Goal: Information Seeking & Learning: Learn about a topic

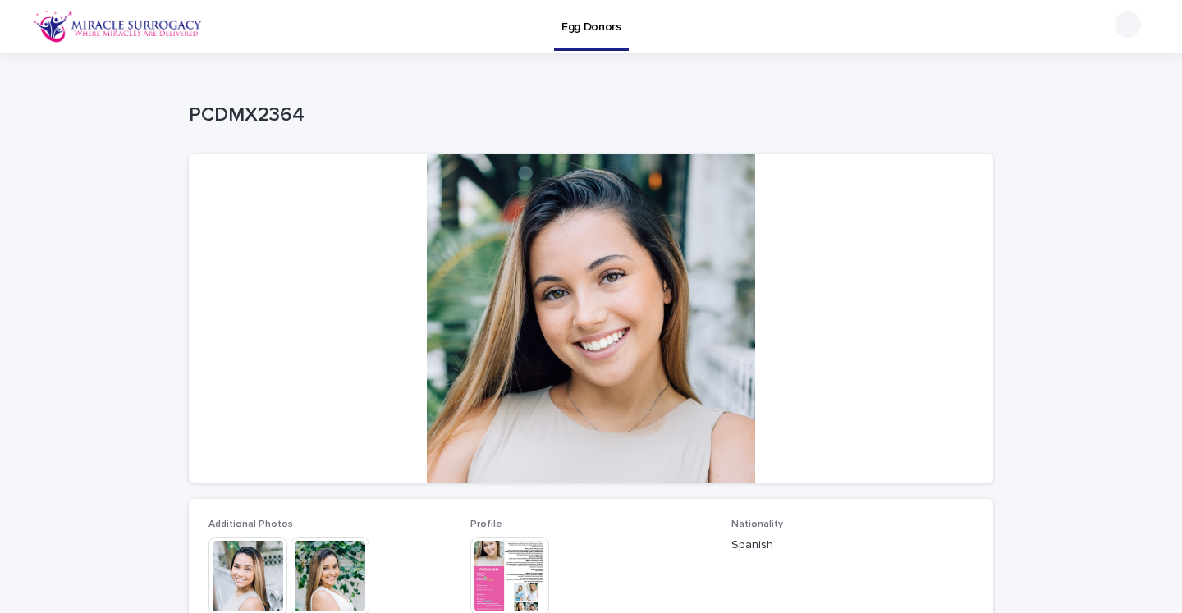
scroll to position [1, 0]
click at [649, 427] on div at bounding box center [591, 317] width 804 height 328
click at [258, 555] on img at bounding box center [247, 575] width 79 height 79
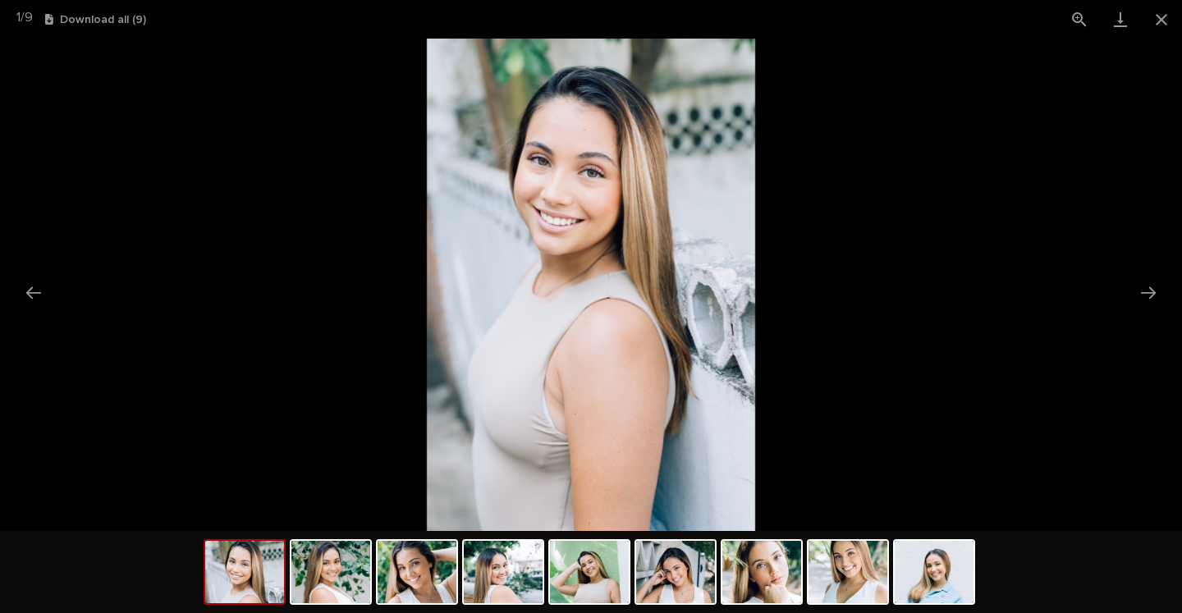
scroll to position [0, 0]
click at [1114, 18] on link "Download" at bounding box center [1120, 19] width 41 height 39
click at [121, 19] on button "Download all ( 9 )" at bounding box center [95, 19] width 101 height 11
click at [1147, 17] on button "Close gallery" at bounding box center [1161, 19] width 41 height 39
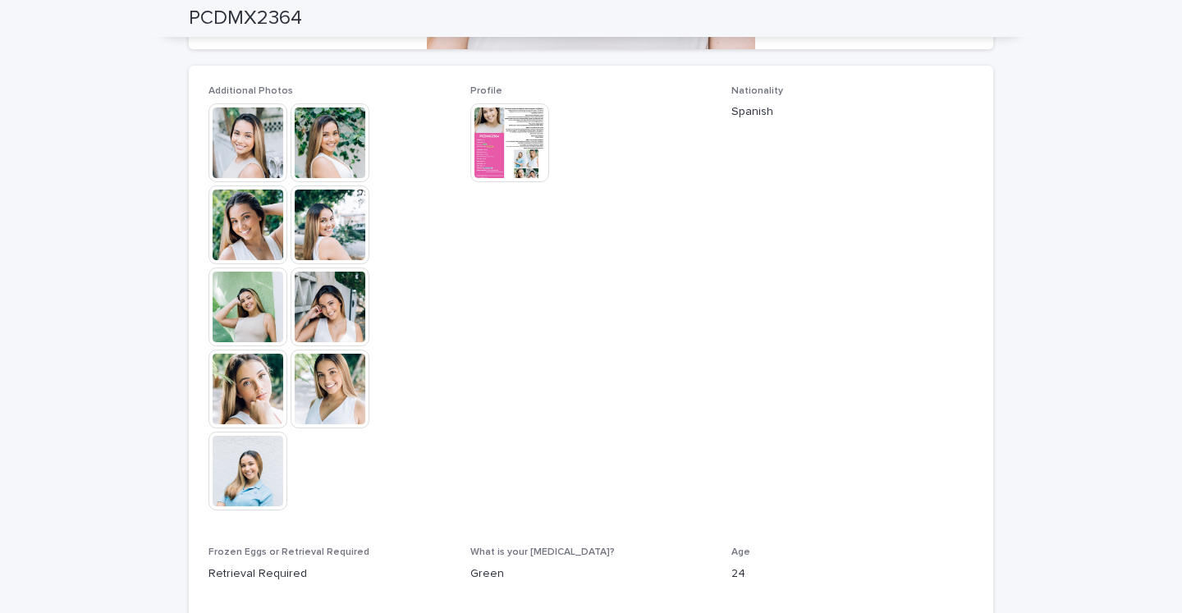
scroll to position [443, 0]
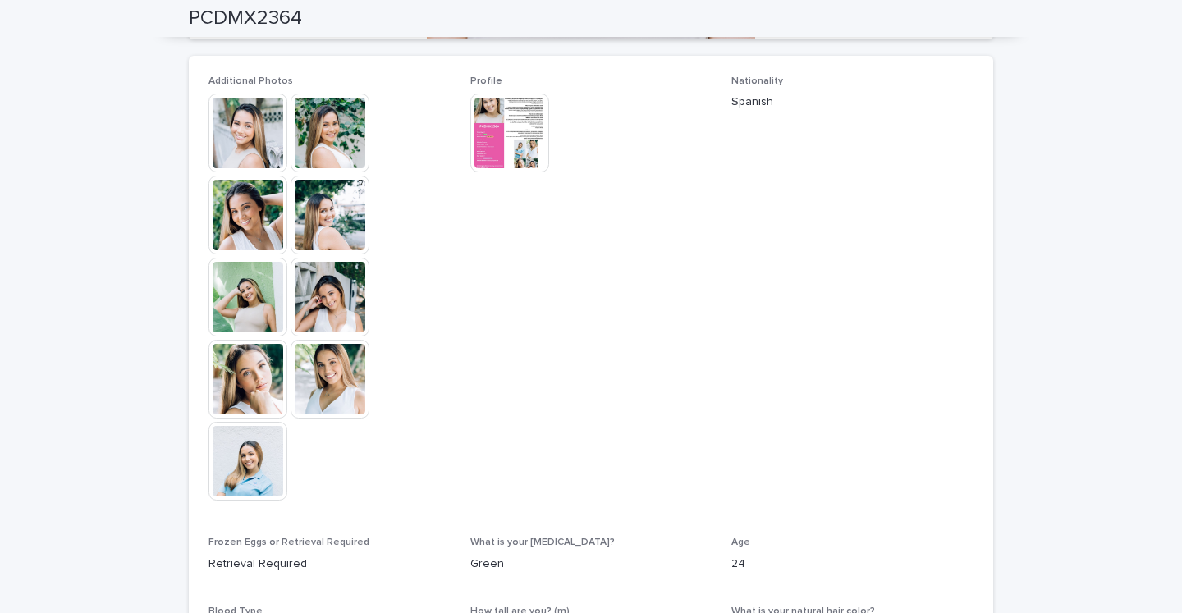
click at [519, 143] on img at bounding box center [509, 133] width 79 height 79
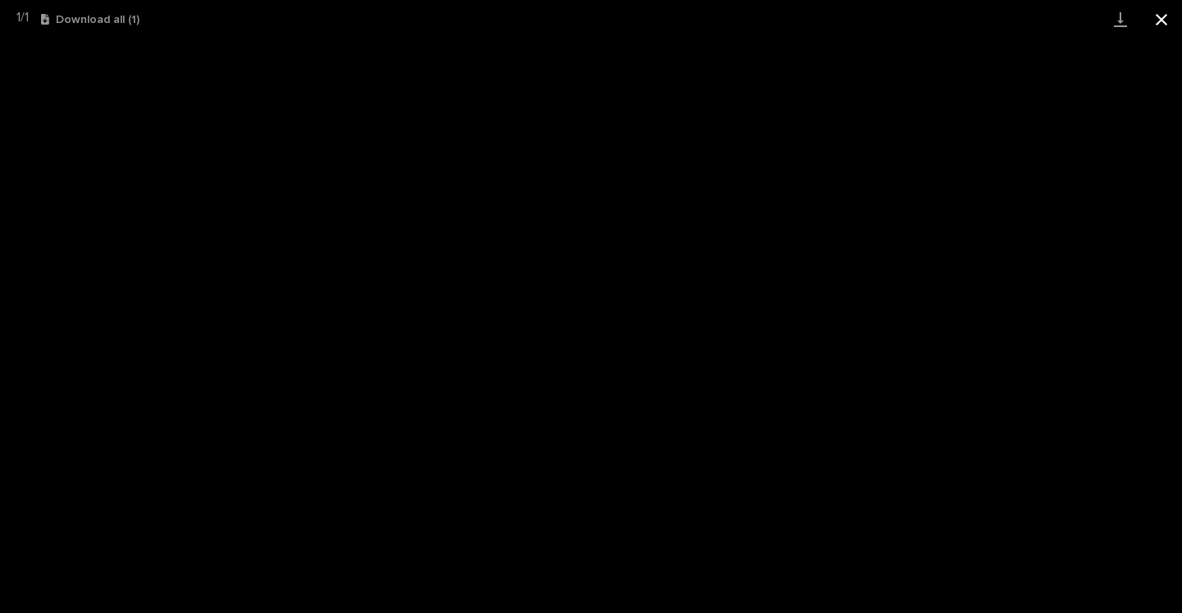
click at [1166, 18] on button "Close gallery" at bounding box center [1161, 19] width 41 height 39
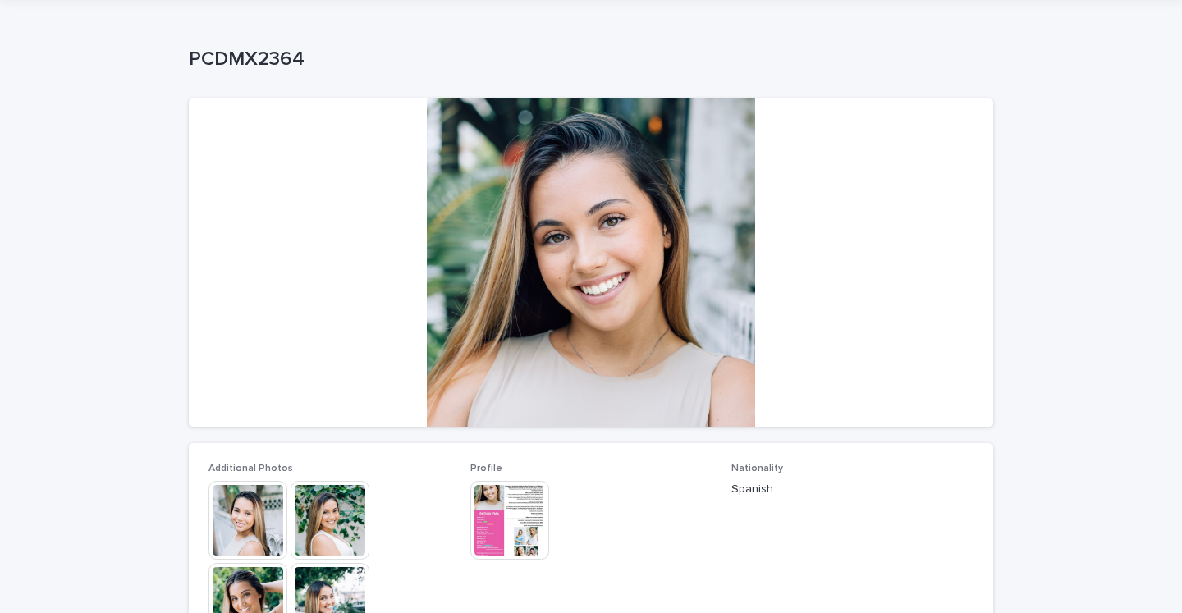
scroll to position [65, 0]
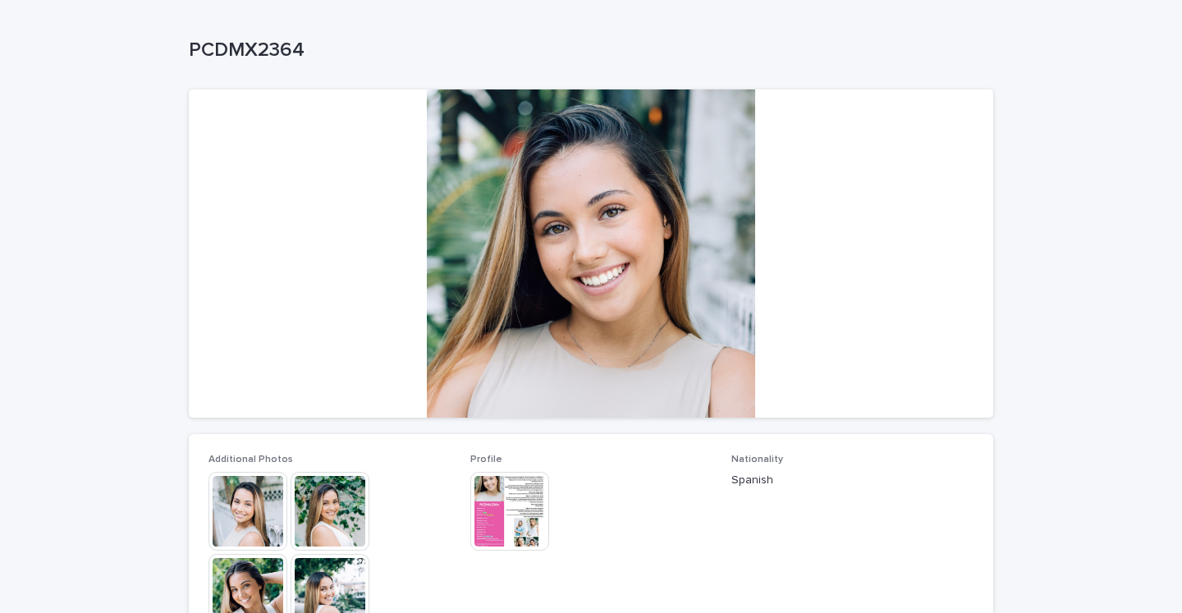
click at [625, 337] on div at bounding box center [591, 253] width 804 height 328
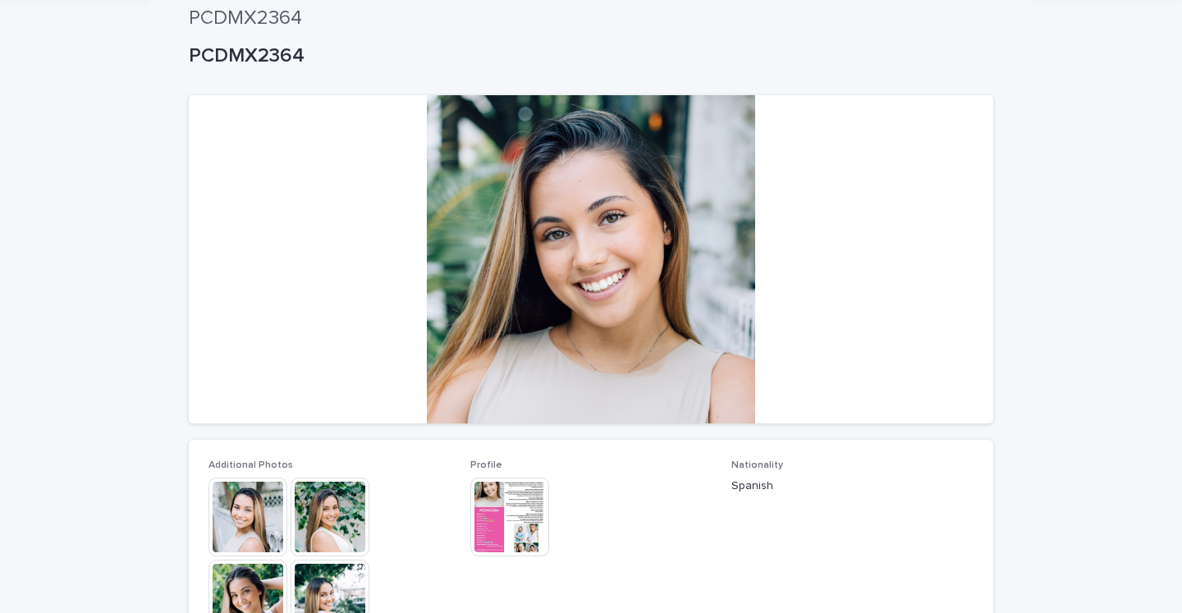
scroll to position [0, 0]
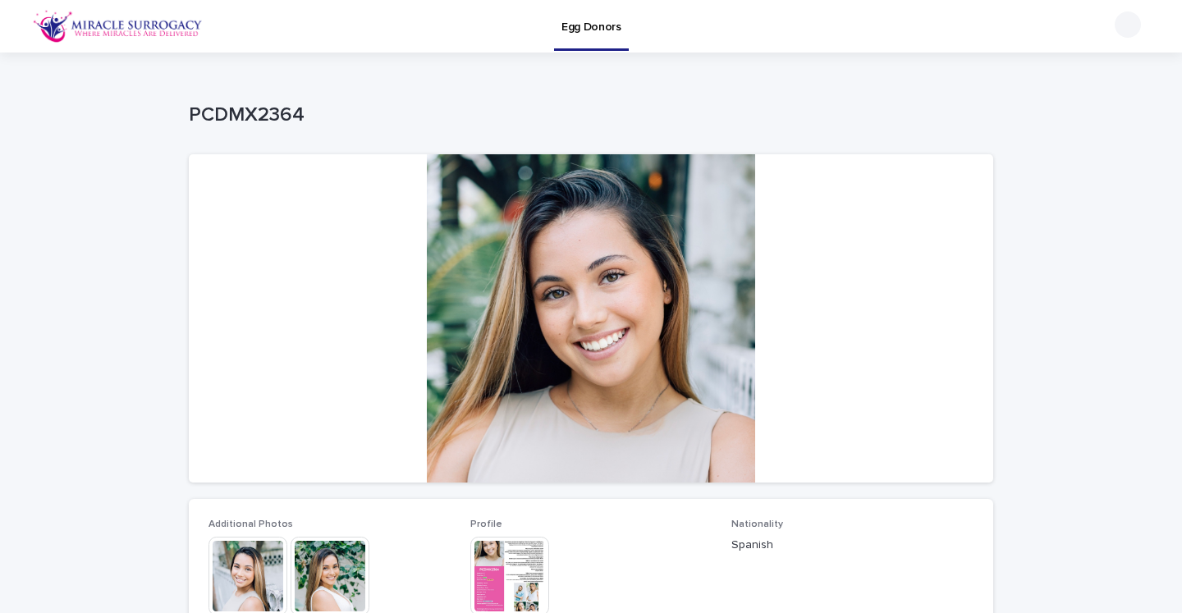
click at [478, 327] on div at bounding box center [591, 318] width 804 height 328
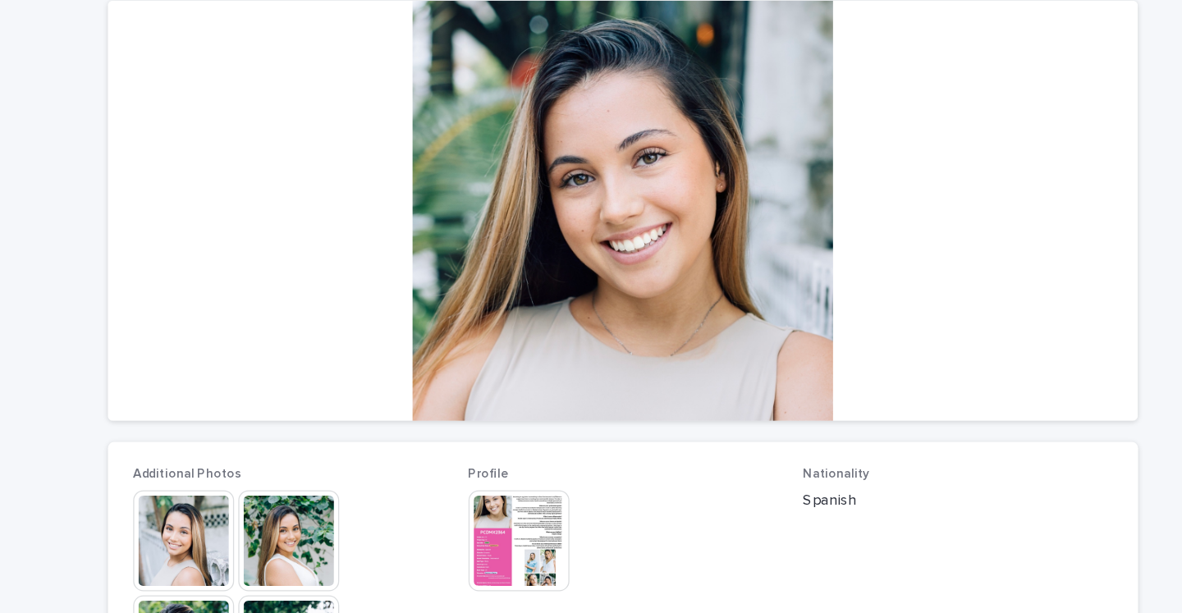
scroll to position [86, 0]
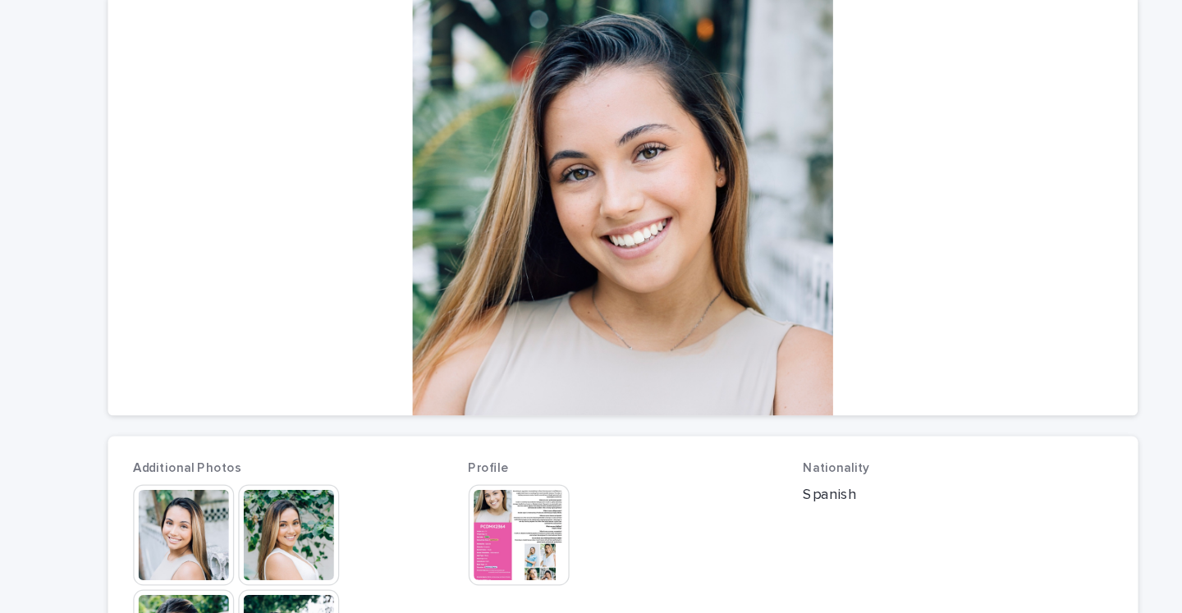
click at [343, 522] on img at bounding box center [329, 489] width 79 height 79
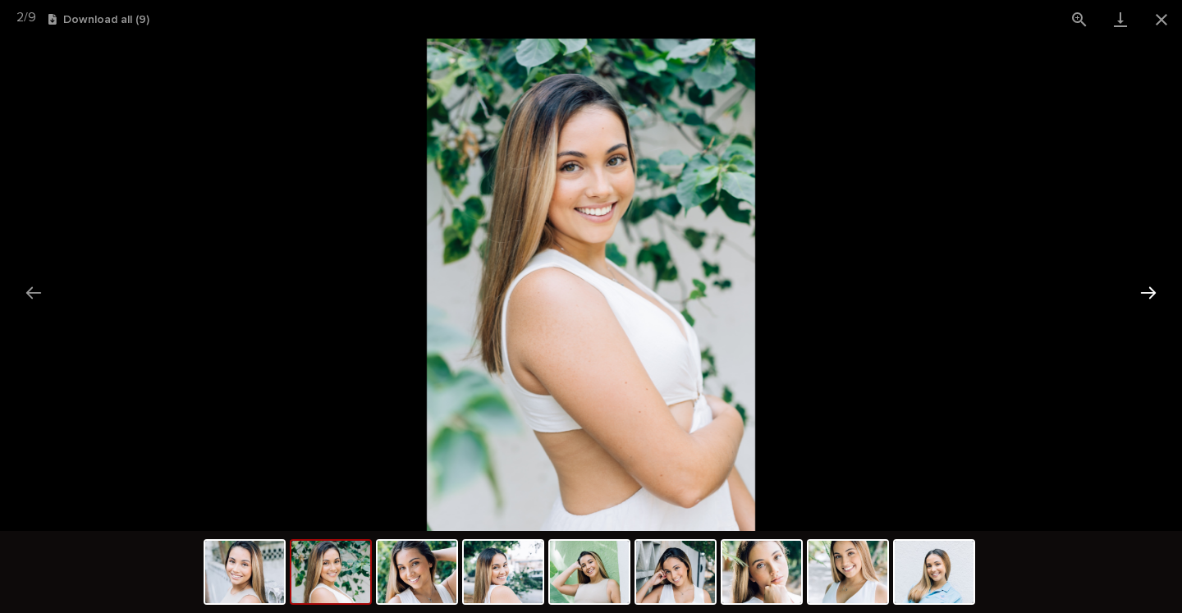
click at [1150, 286] on button "Next slide" at bounding box center [1148, 293] width 34 height 32
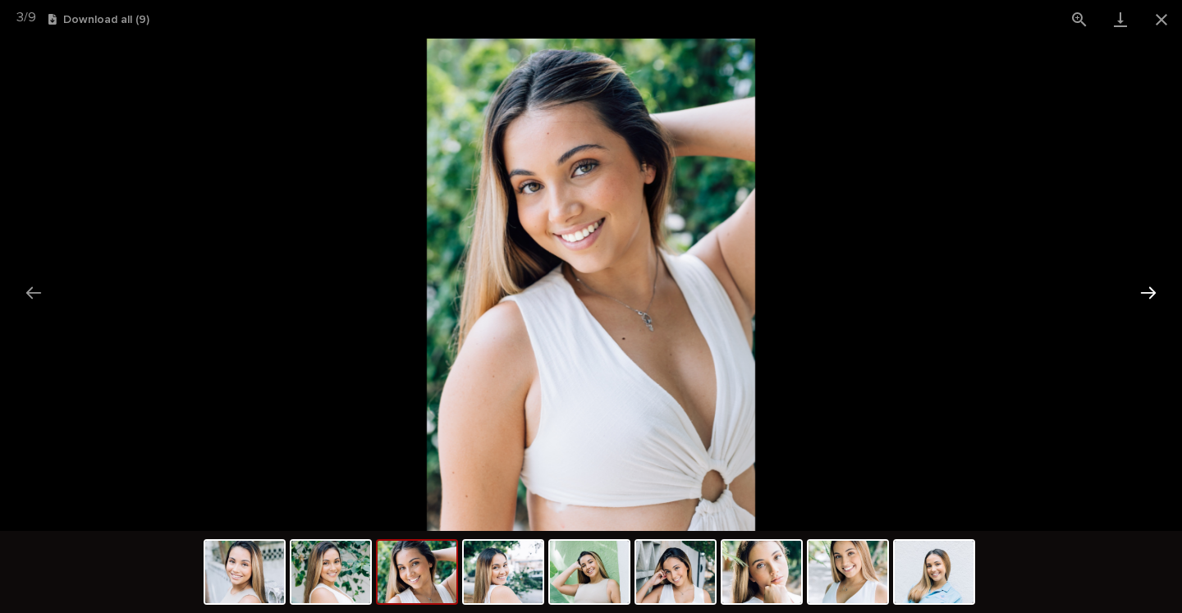
click at [1150, 286] on button "Next slide" at bounding box center [1148, 293] width 34 height 32
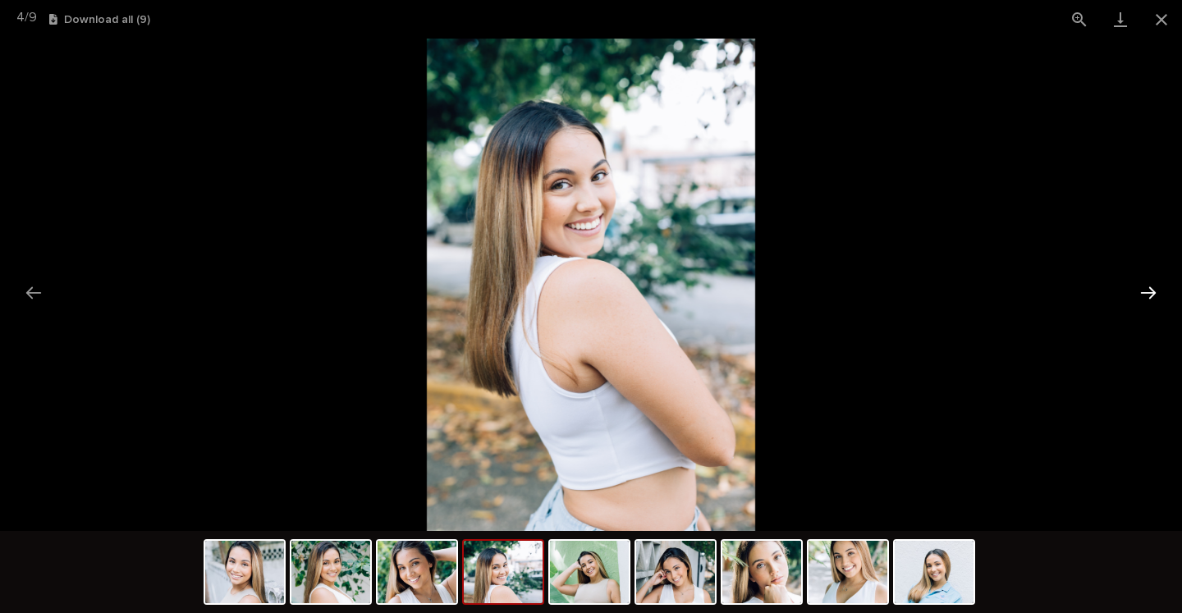
click at [1150, 286] on button "Next slide" at bounding box center [1148, 293] width 34 height 32
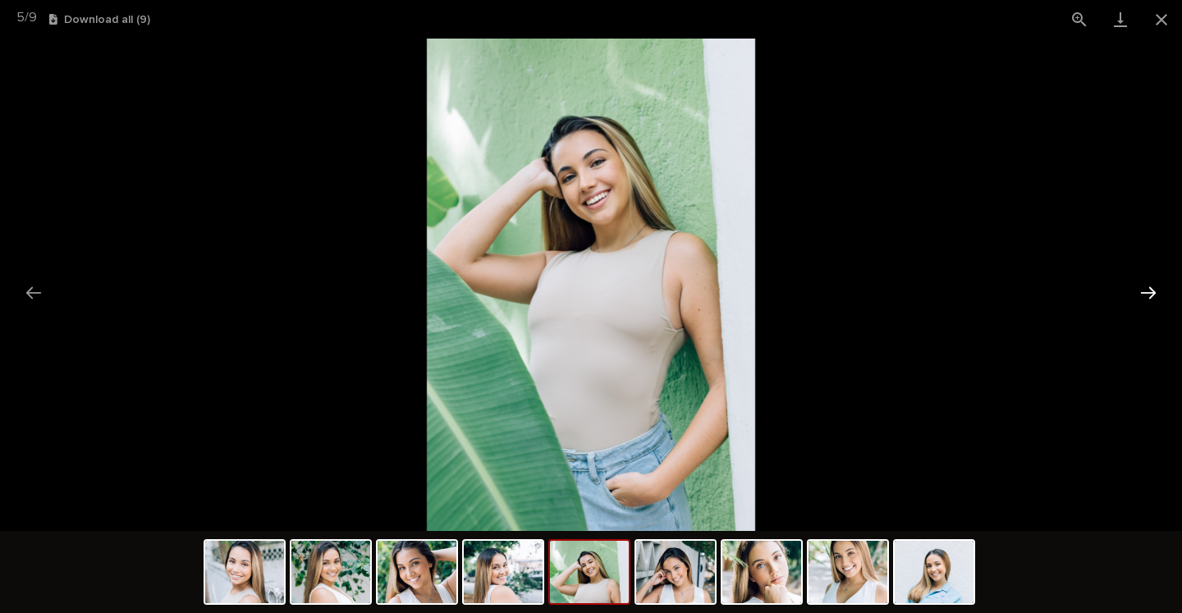
click at [1150, 286] on button "Next slide" at bounding box center [1148, 293] width 34 height 32
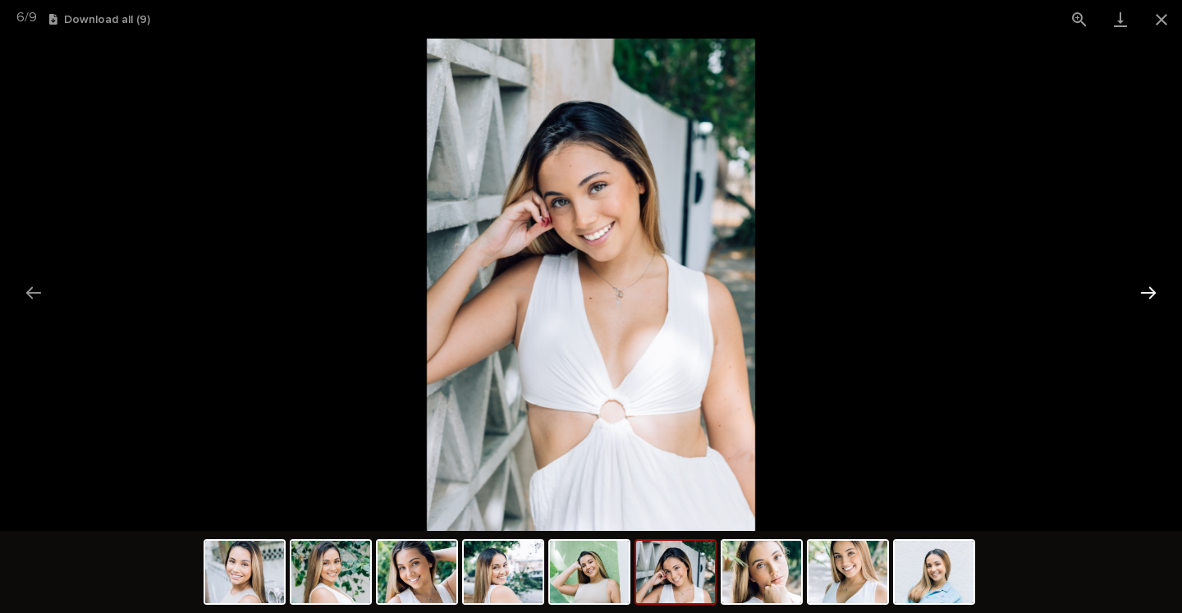
click at [1150, 286] on button "Next slide" at bounding box center [1148, 293] width 34 height 32
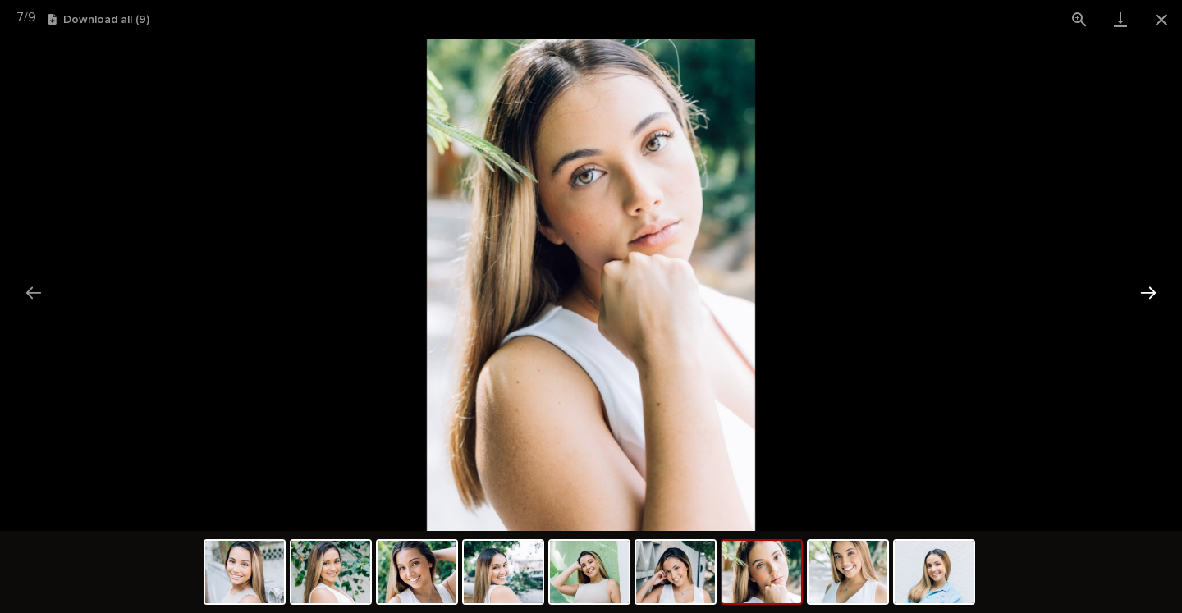
click at [1150, 286] on button "Next slide" at bounding box center [1148, 293] width 34 height 32
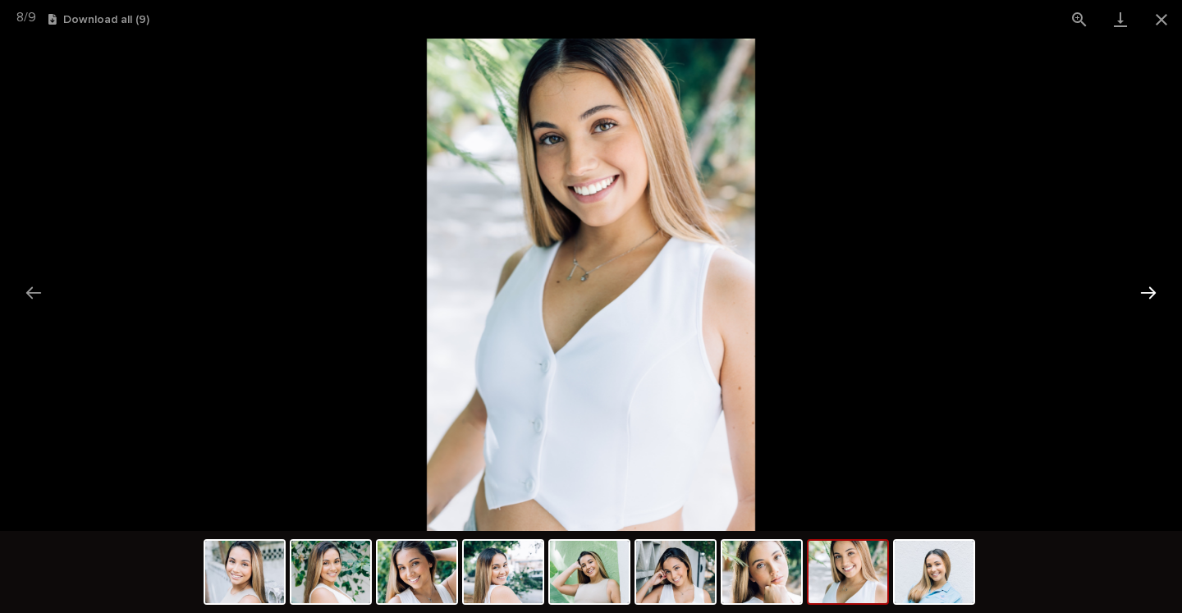
click at [1150, 286] on button "Next slide" at bounding box center [1148, 293] width 34 height 32
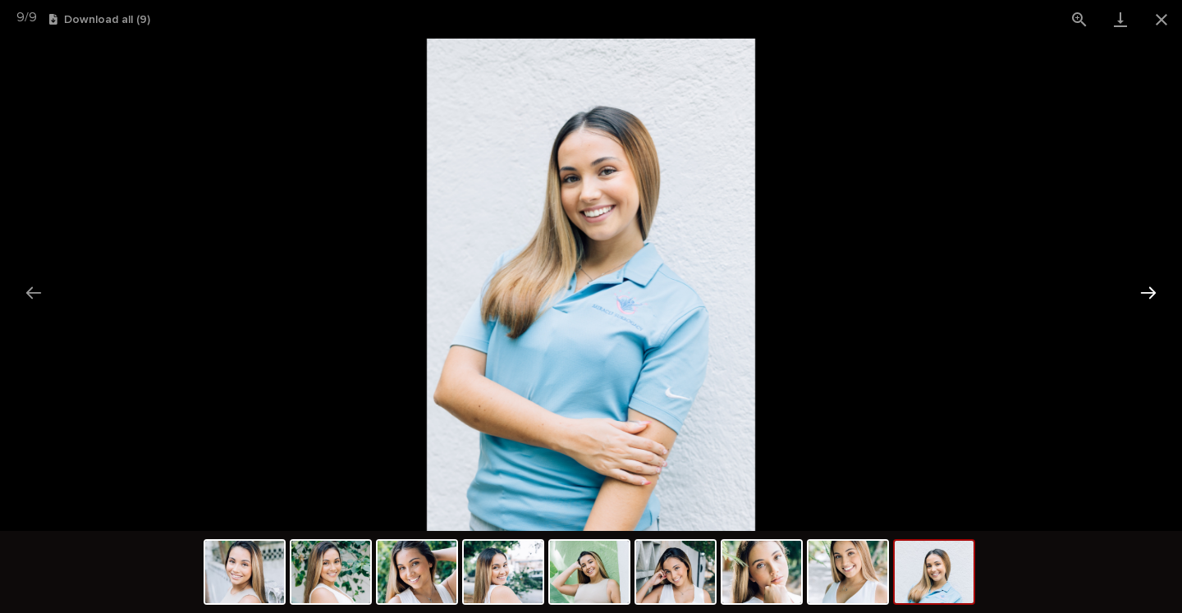
click at [1150, 286] on button "Next slide" at bounding box center [1148, 293] width 34 height 32
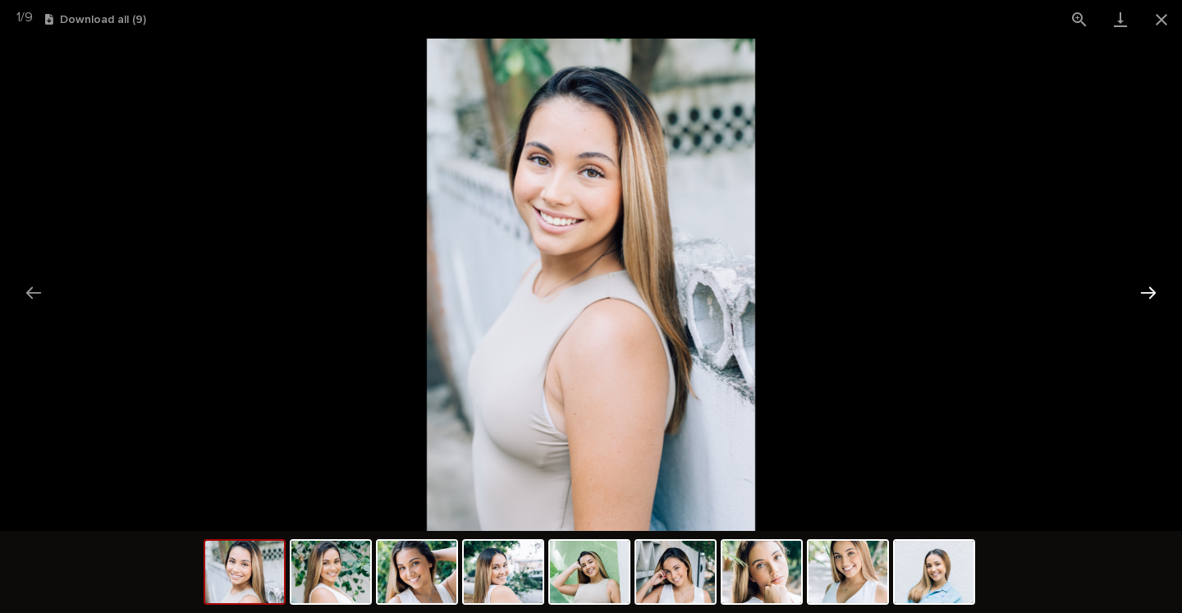
click at [1150, 286] on button "Next slide" at bounding box center [1148, 293] width 34 height 32
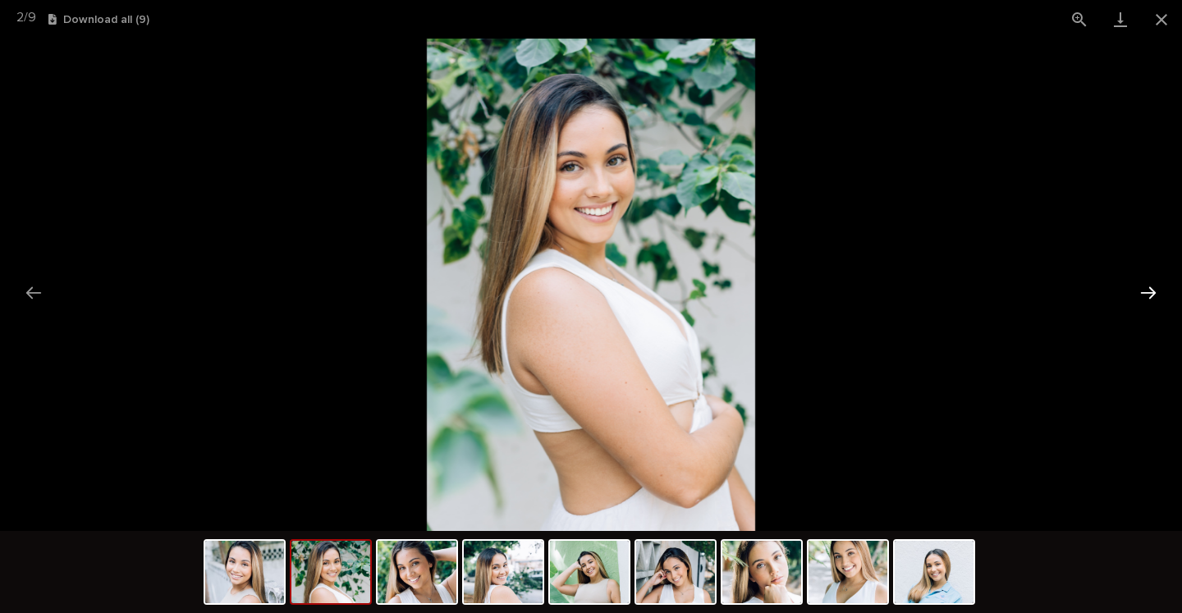
click at [1150, 286] on button "Next slide" at bounding box center [1148, 293] width 34 height 32
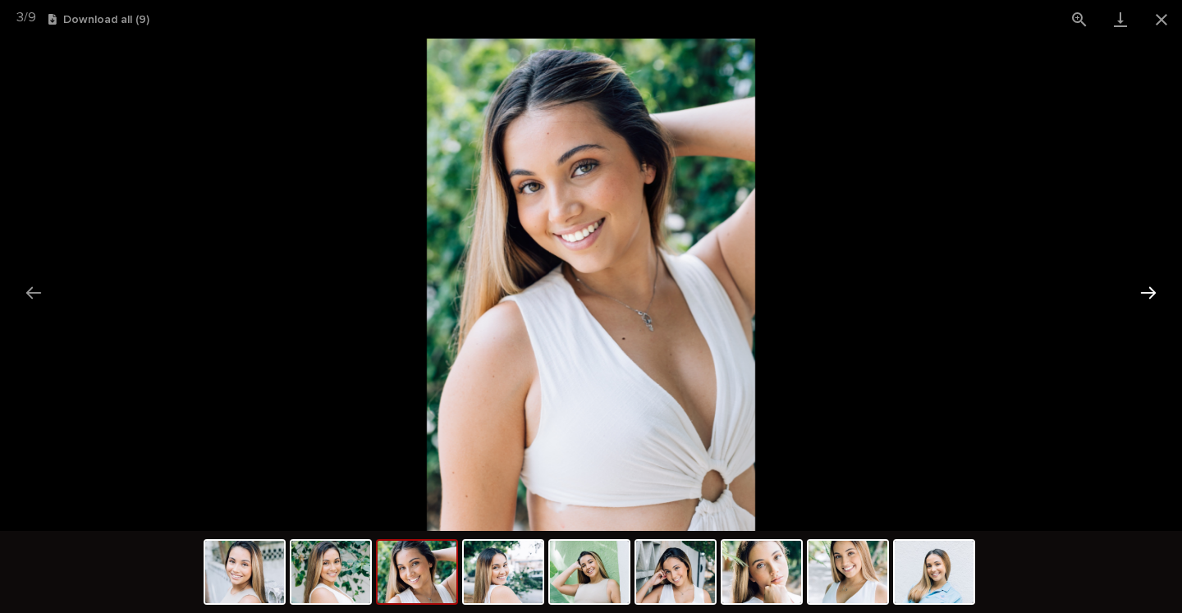
click at [1150, 286] on button "Next slide" at bounding box center [1148, 293] width 34 height 32
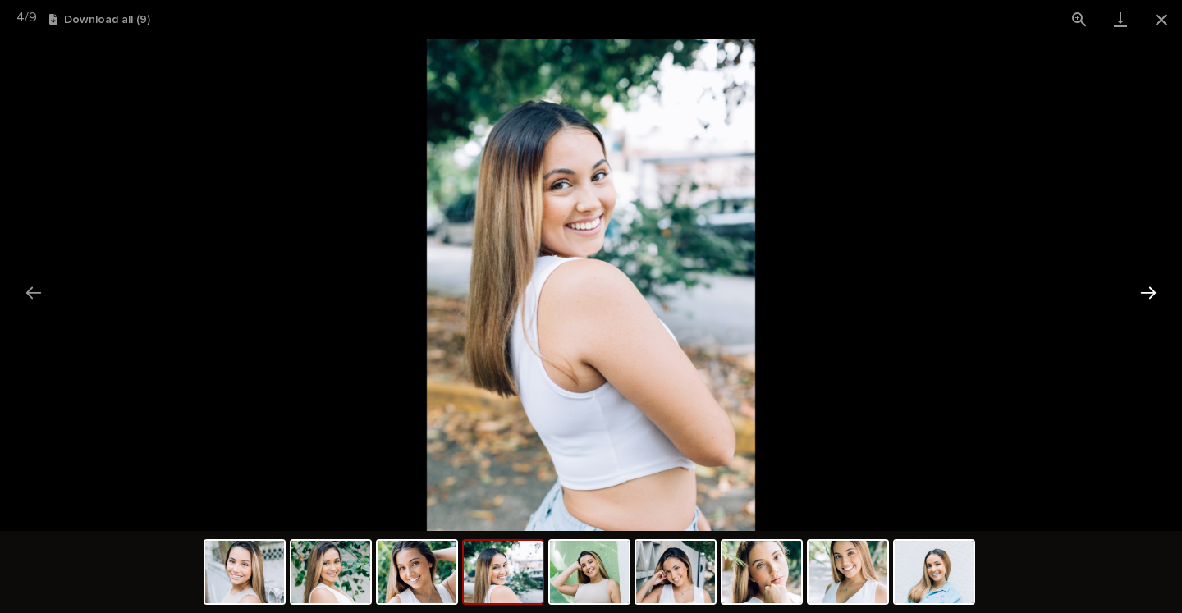
click at [1150, 286] on button "Next slide" at bounding box center [1148, 293] width 34 height 32
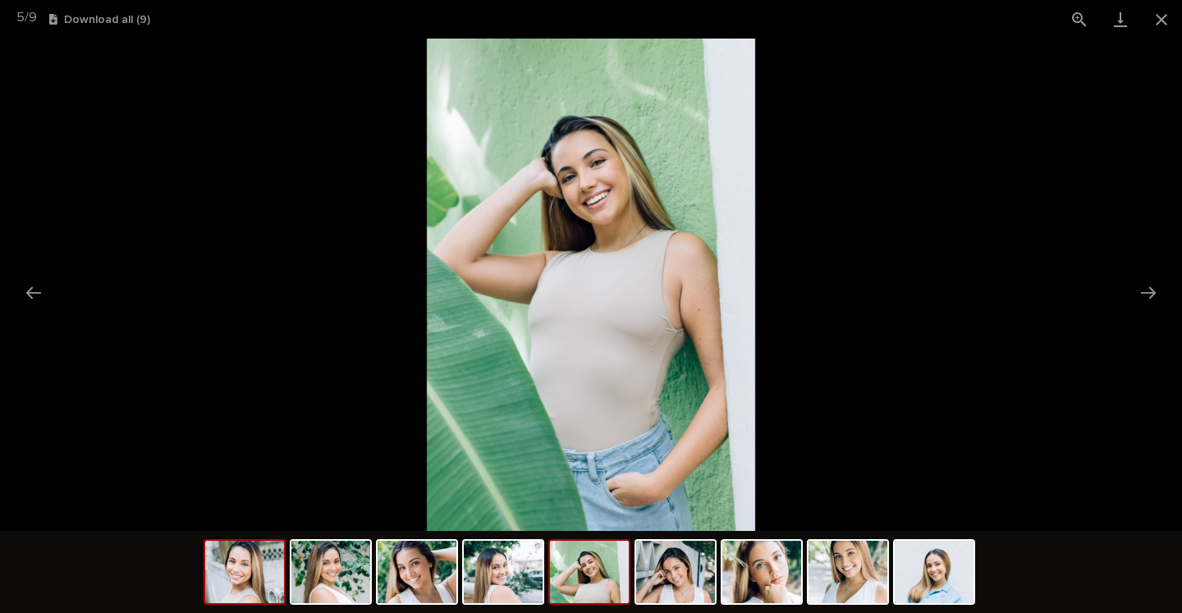
click at [241, 595] on img at bounding box center [244, 572] width 79 height 62
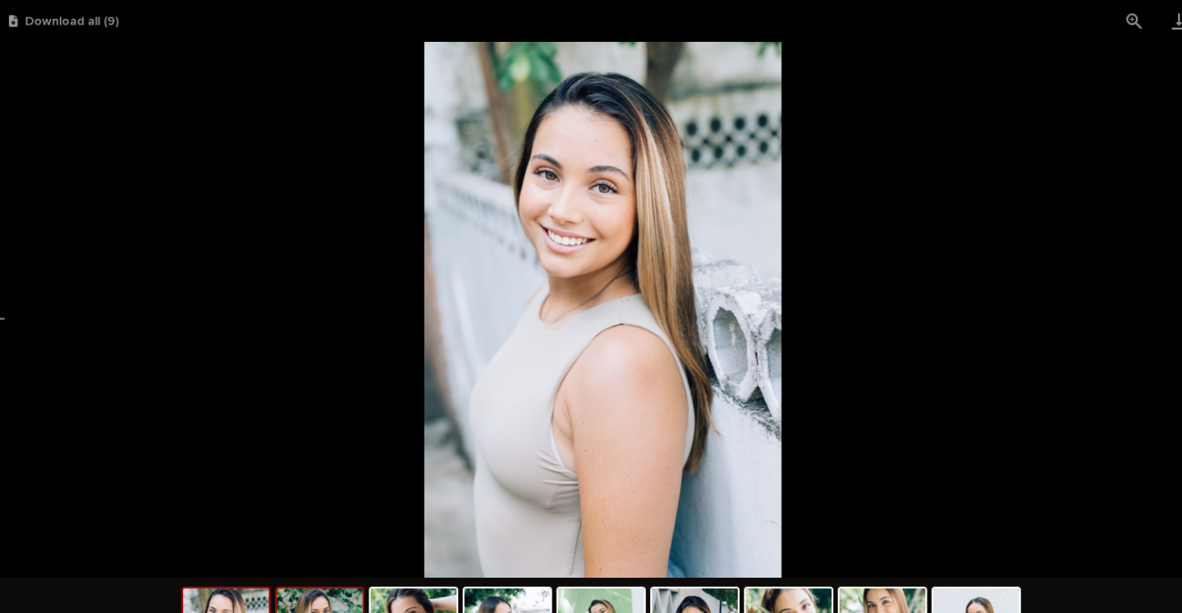
click at [343, 555] on img at bounding box center [330, 572] width 79 height 62
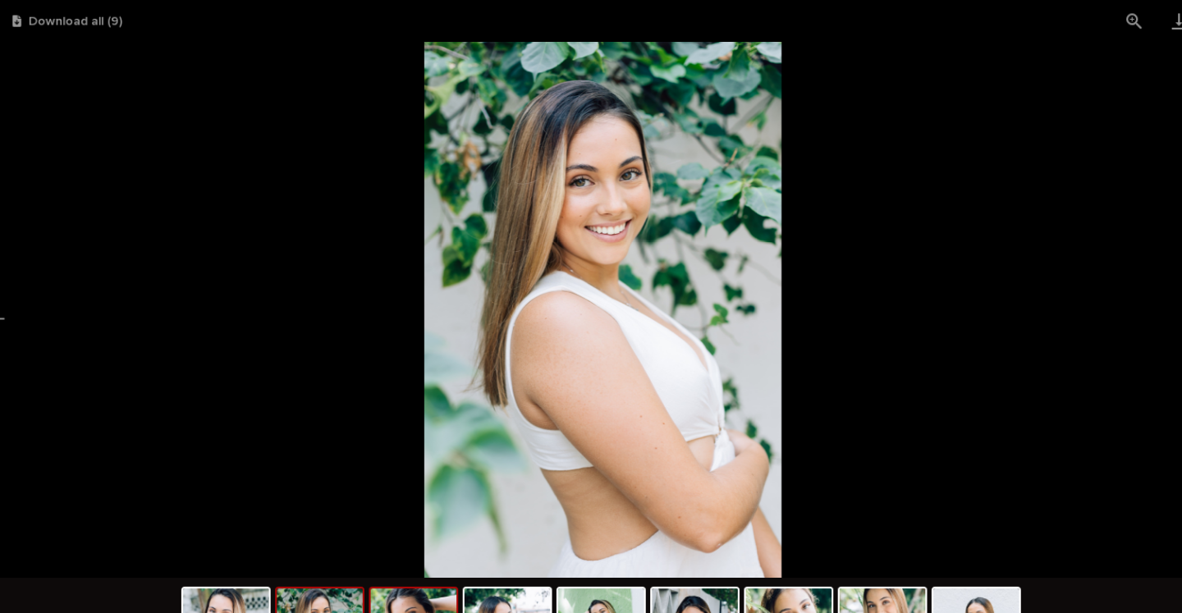
click at [407, 553] on img at bounding box center [416, 572] width 79 height 62
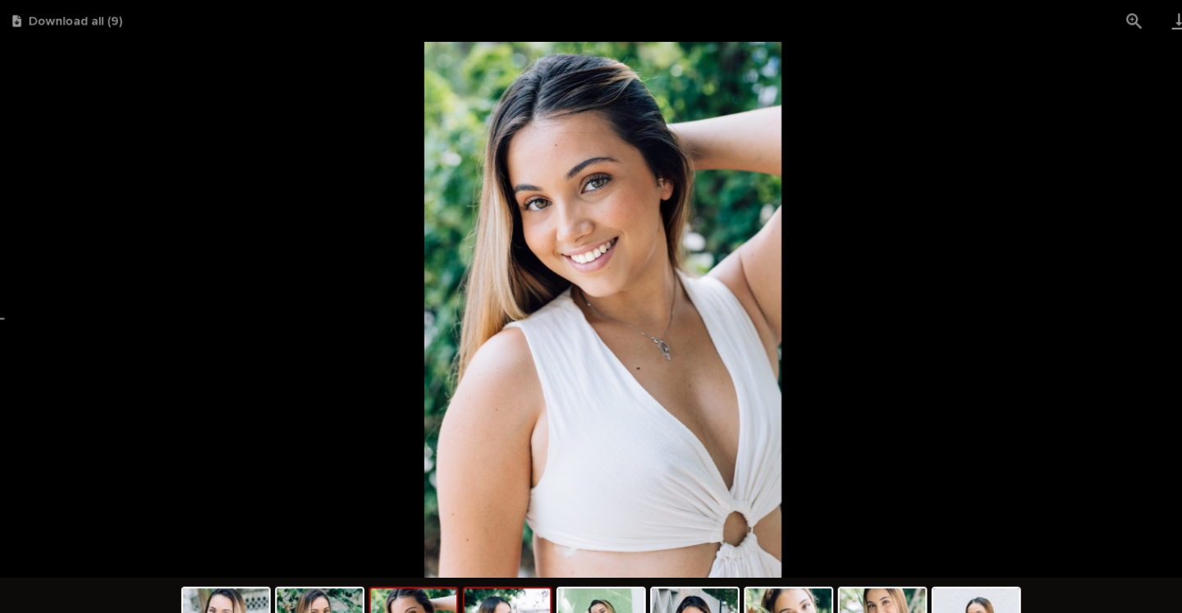
click at [500, 549] on img at bounding box center [503, 572] width 79 height 62
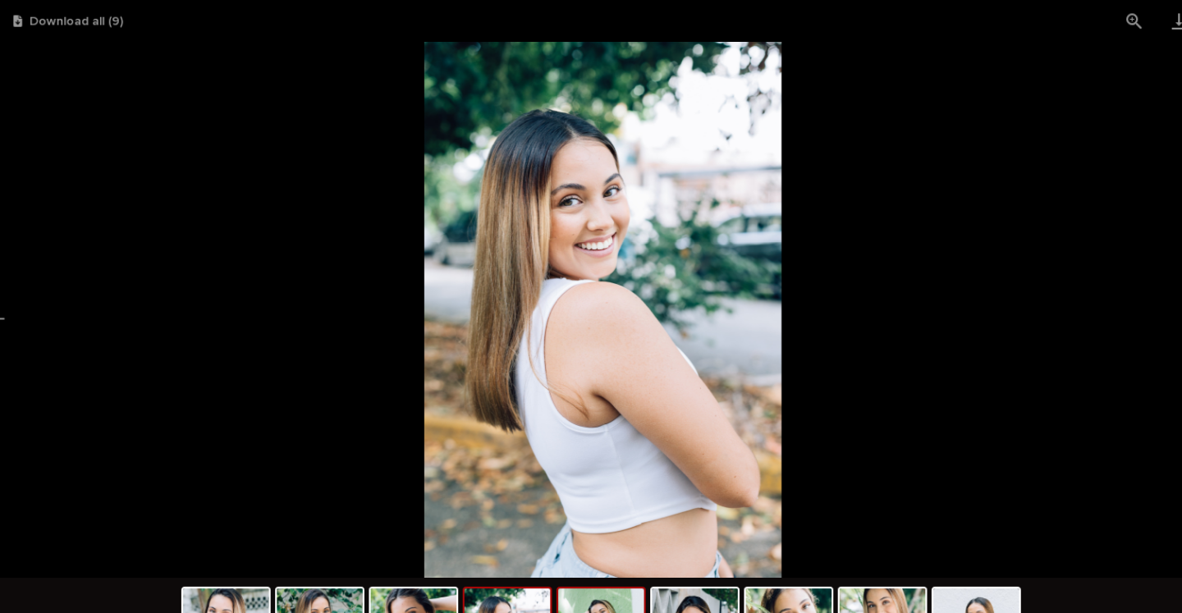
click at [583, 558] on img at bounding box center [589, 572] width 79 height 62
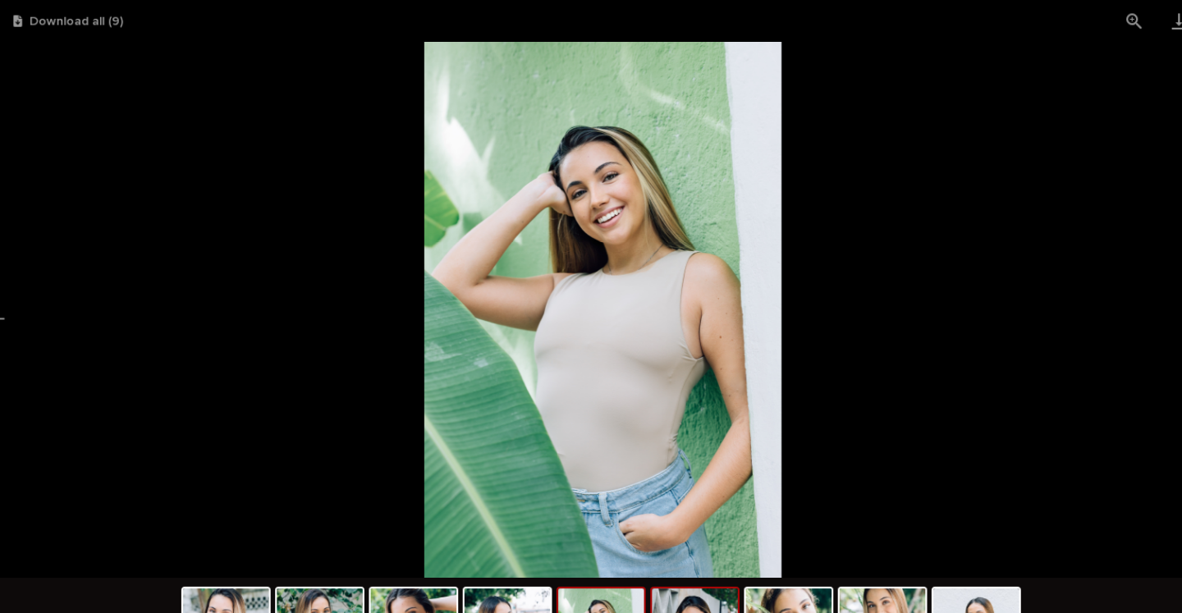
click at [657, 558] on img at bounding box center [675, 572] width 79 height 62
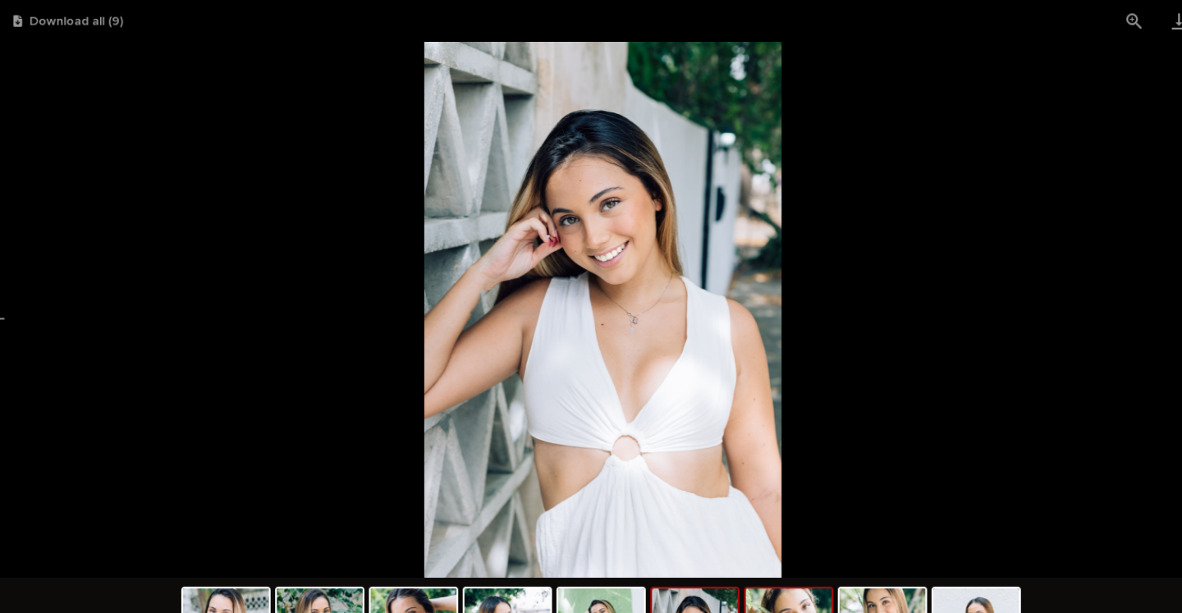
click at [775, 555] on img at bounding box center [761, 572] width 79 height 62
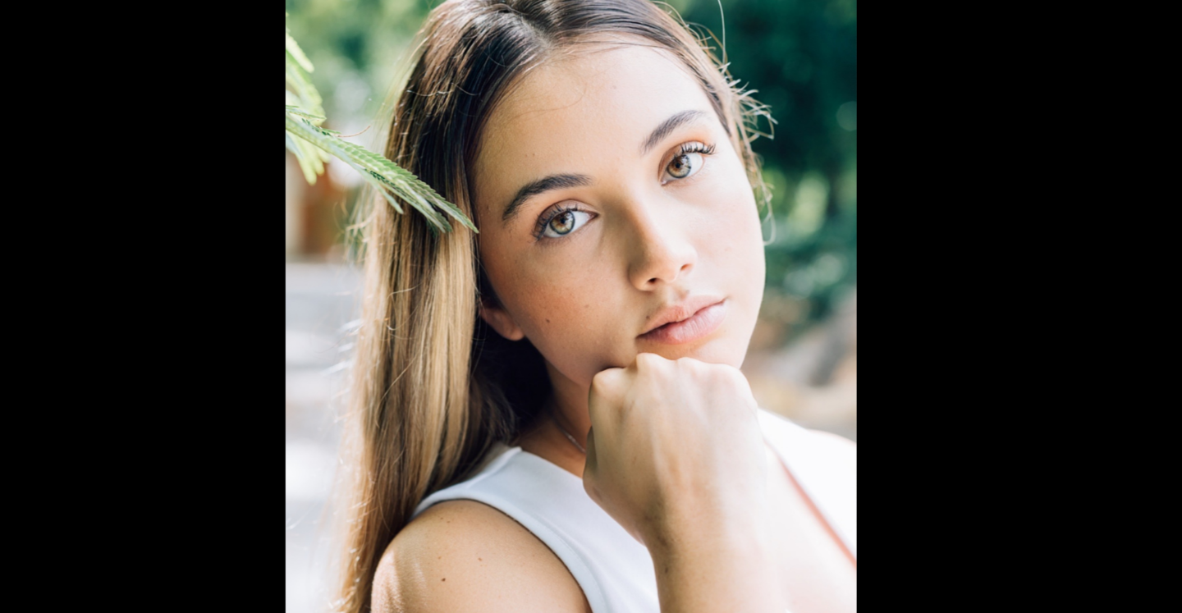
scroll to position [0, 0]
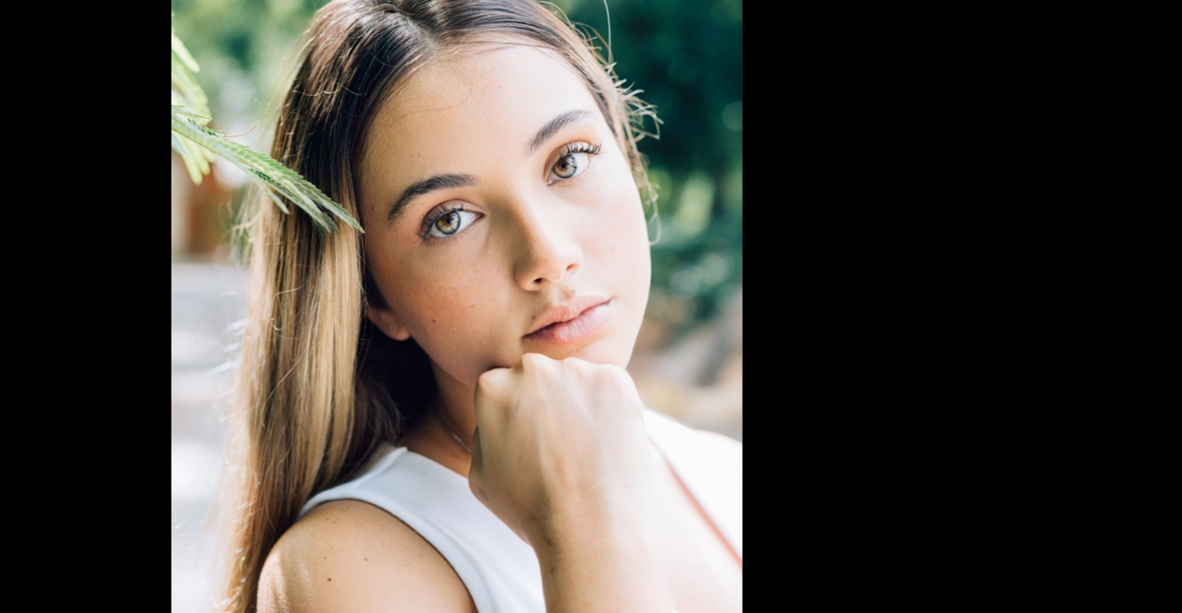
drag, startPoint x: 522, startPoint y: 197, endPoint x: 514, endPoint y: 202, distance: 9.6
click at [514, 202] on img at bounding box center [525, 285] width 328 height 492
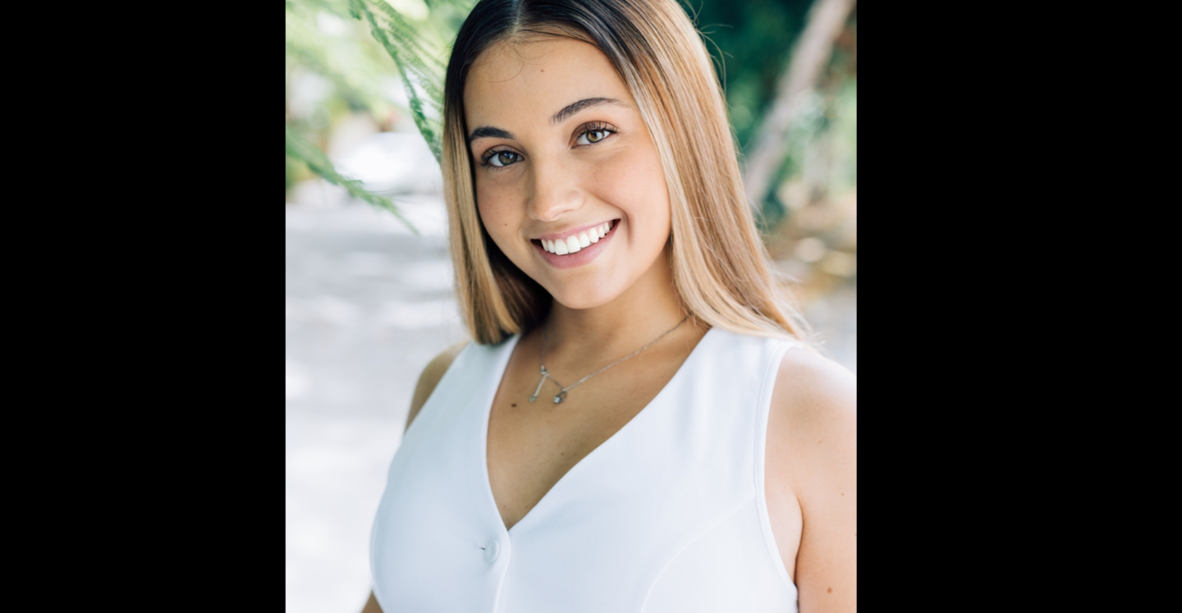
click at [514, 202] on img at bounding box center [591, 285] width 328 height 492
click at [320, 224] on picture at bounding box center [591, 285] width 1182 height 492
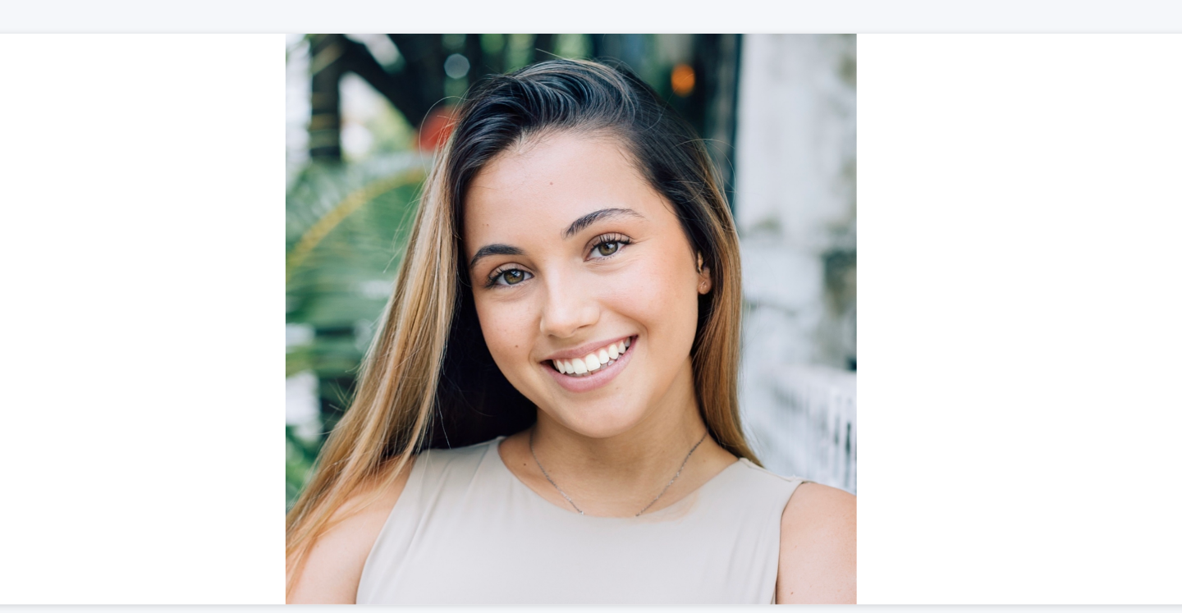
click at [320, 224] on div at bounding box center [591, 232] width 804 height 328
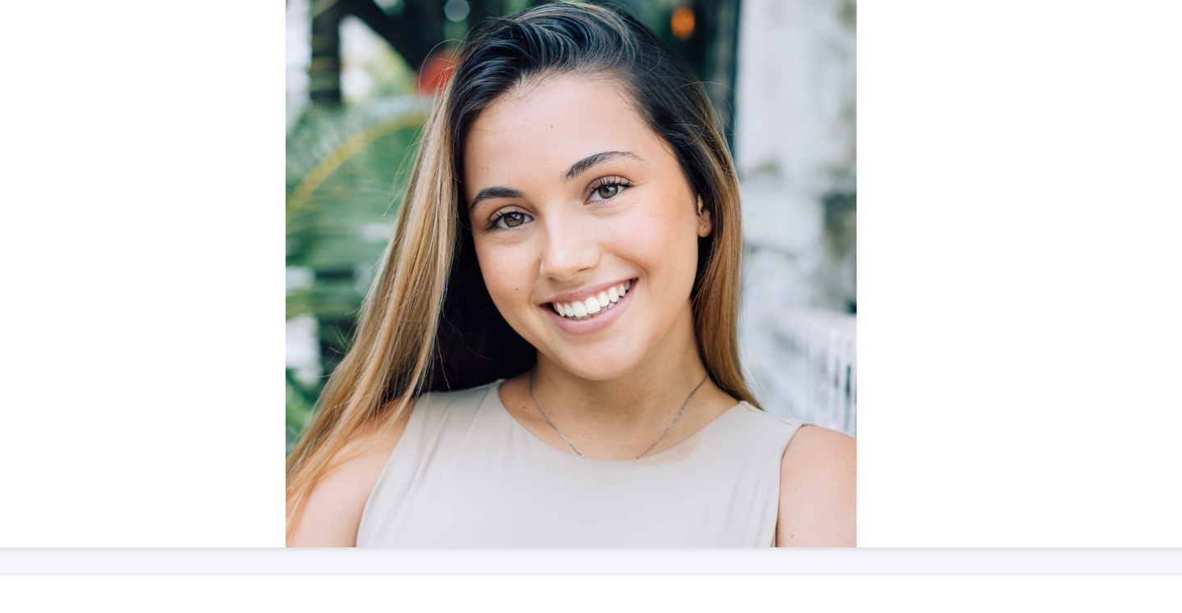
scroll to position [121, 0]
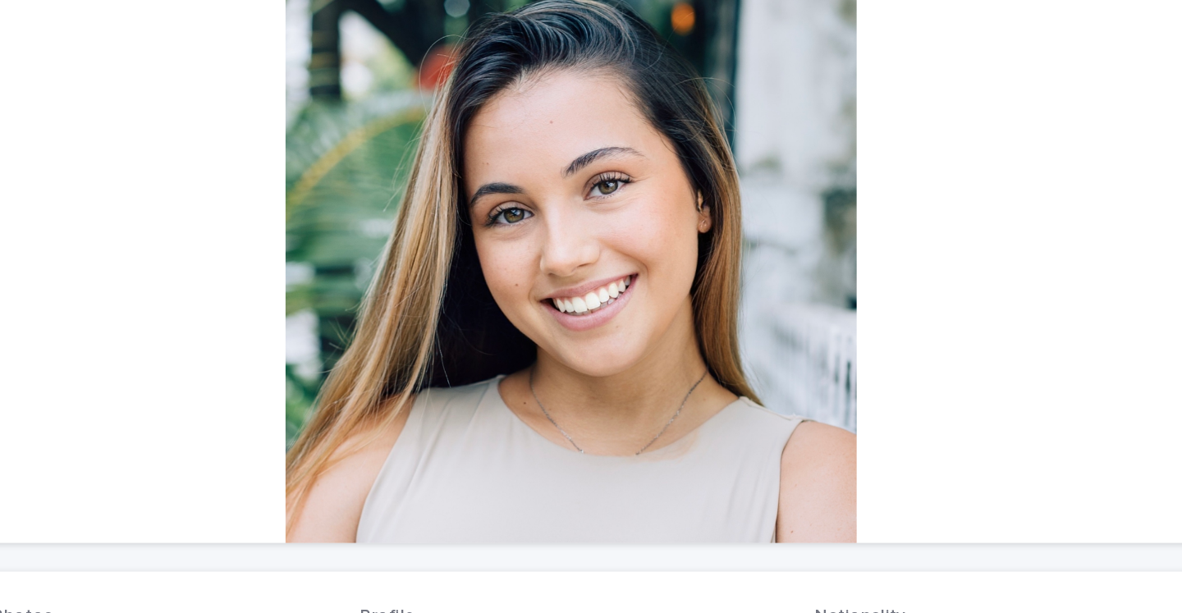
click at [780, 210] on div at bounding box center [591, 197] width 804 height 328
click at [744, 170] on div at bounding box center [591, 197] width 804 height 328
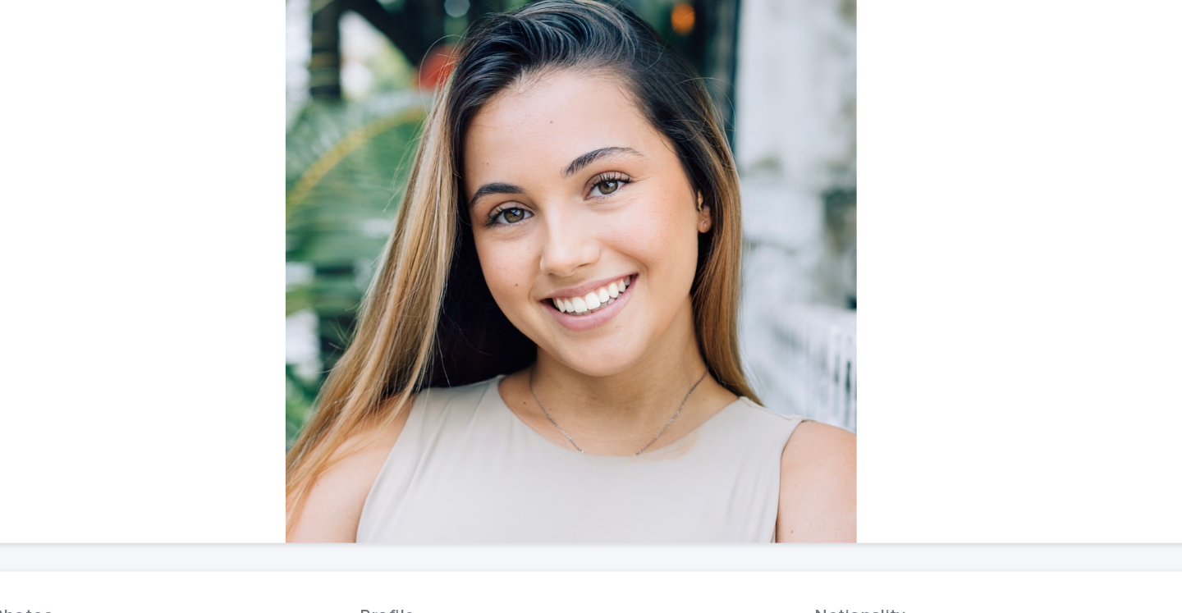
click at [744, 170] on div at bounding box center [591, 197] width 804 height 328
click at [270, 212] on div at bounding box center [591, 197] width 804 height 328
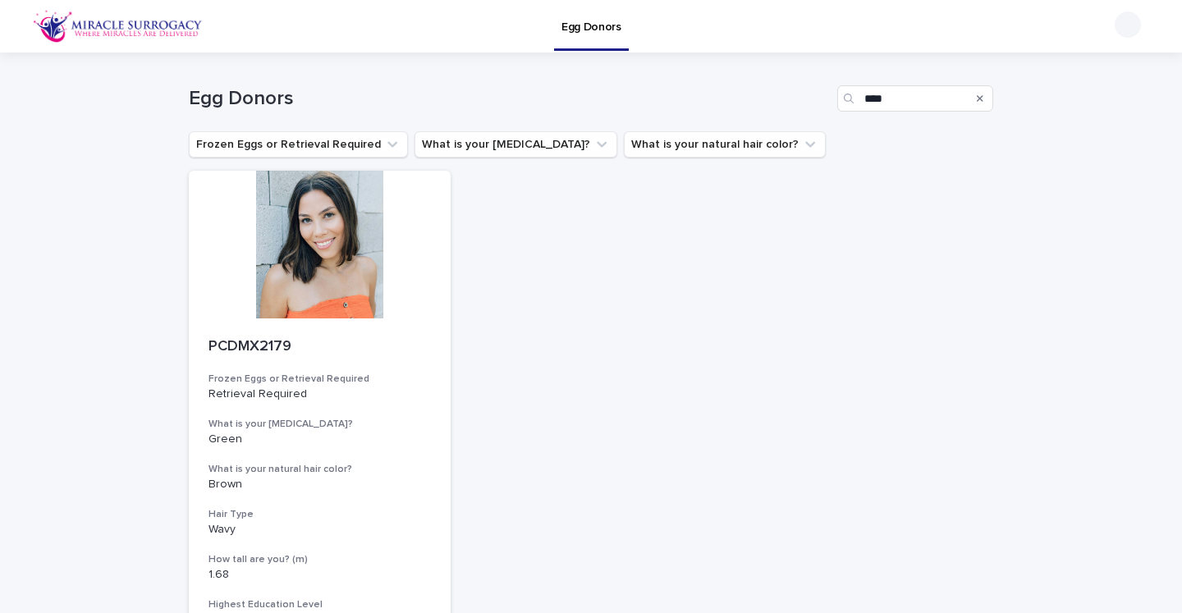
click at [978, 99] on icon "Search" at bounding box center [979, 98] width 7 height 7
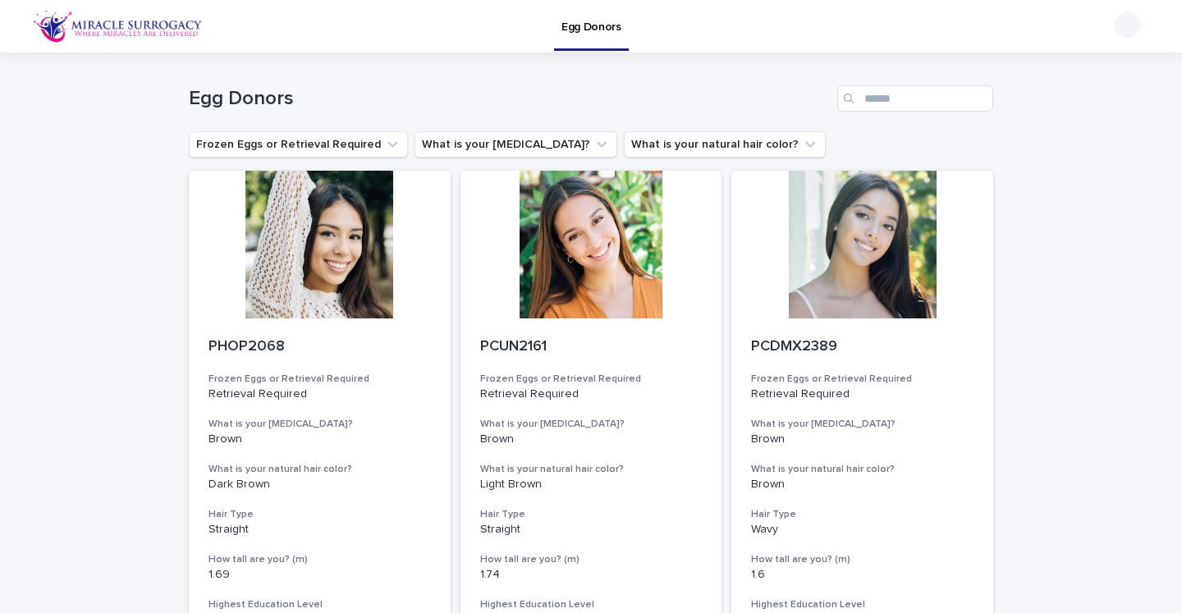
click at [895, 93] on input "Search" at bounding box center [915, 98] width 156 height 26
paste input "****"
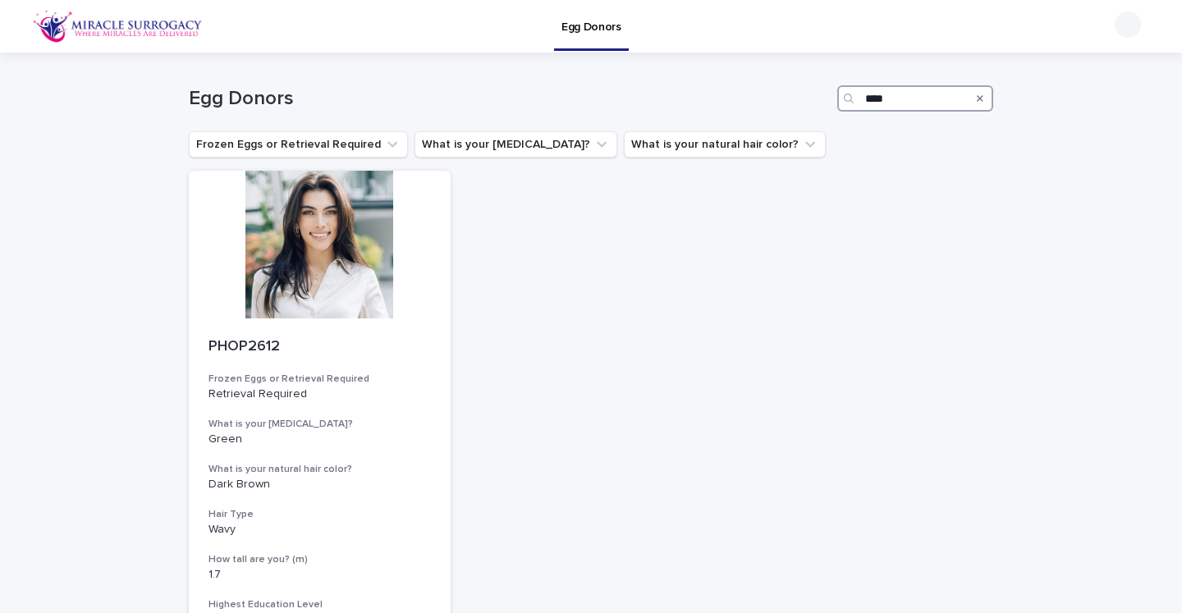
click at [930, 110] on input "****" at bounding box center [915, 98] width 156 height 26
paste input "Search"
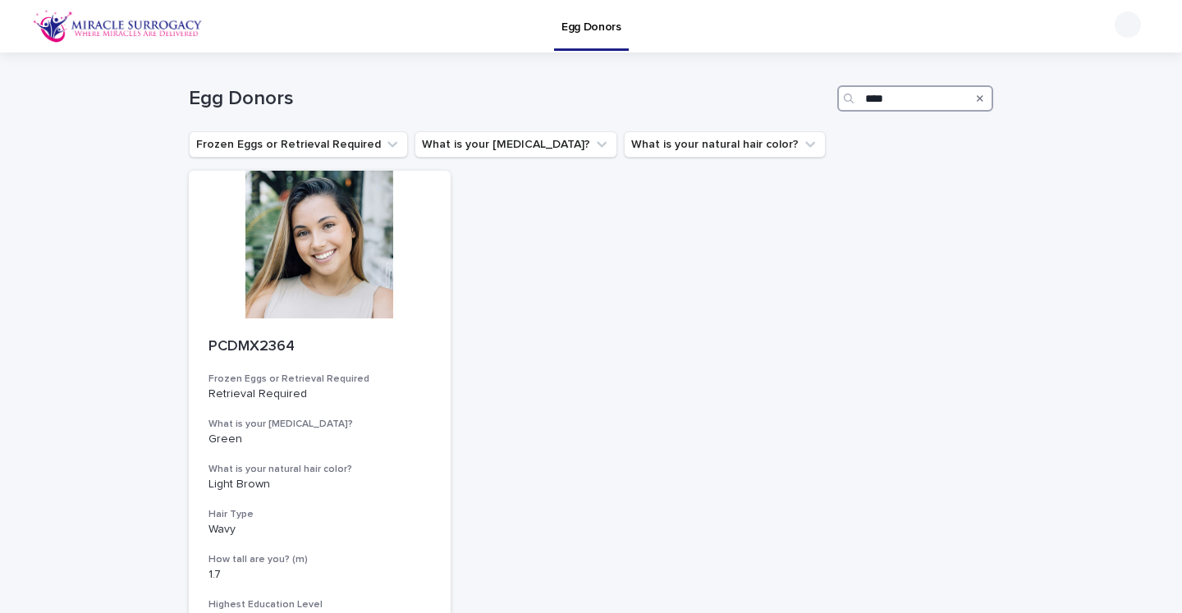
click at [888, 98] on input "****" at bounding box center [915, 98] width 156 height 26
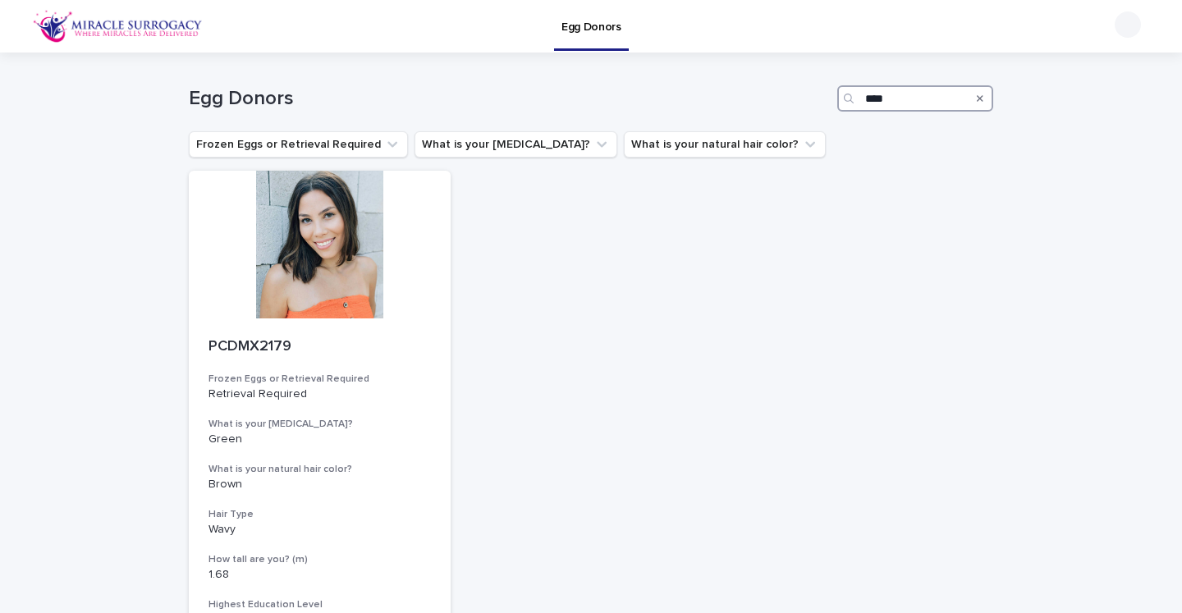
type input "****"
click at [977, 99] on icon "Search" at bounding box center [979, 98] width 7 height 7
